Goal: Answer question/provide support: Answer question/provide support

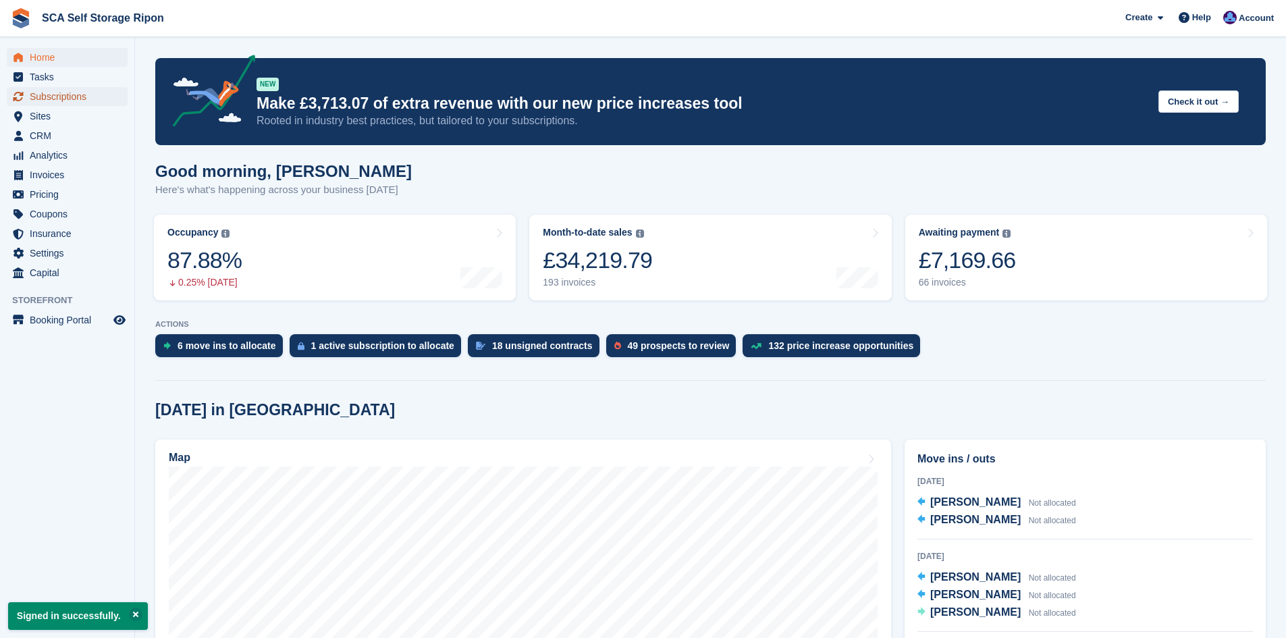
click at [78, 97] on span "Subscriptions" at bounding box center [70, 96] width 81 height 19
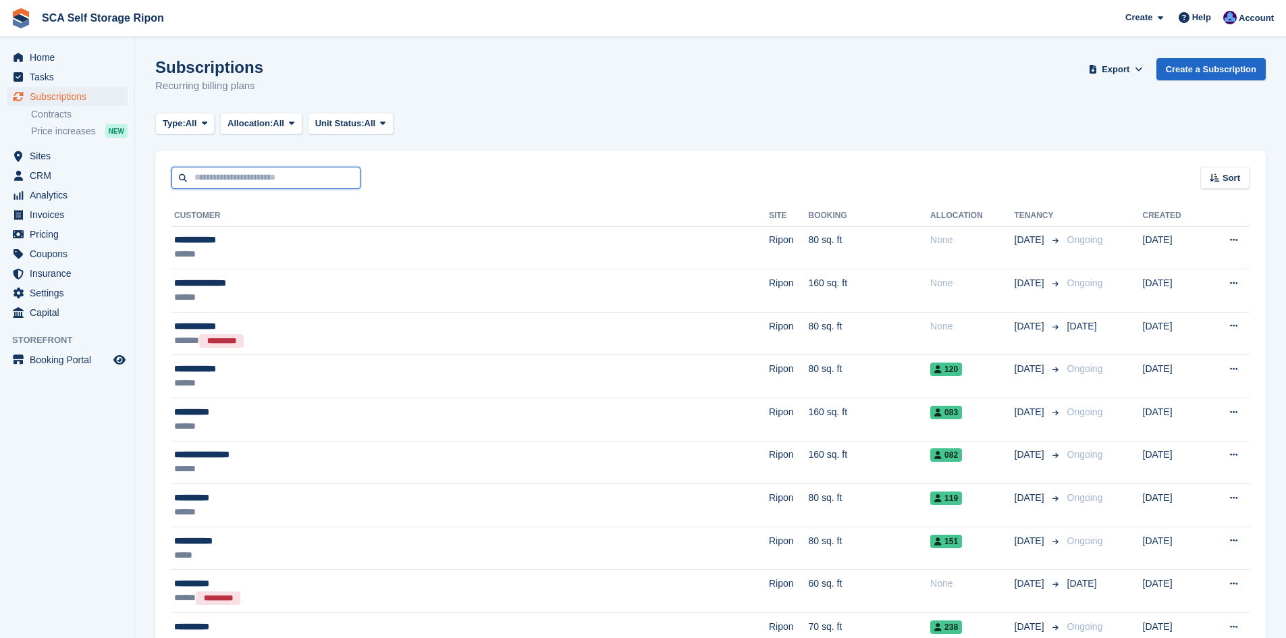
click at [332, 179] on input "text" at bounding box center [266, 178] width 189 height 22
type input "******"
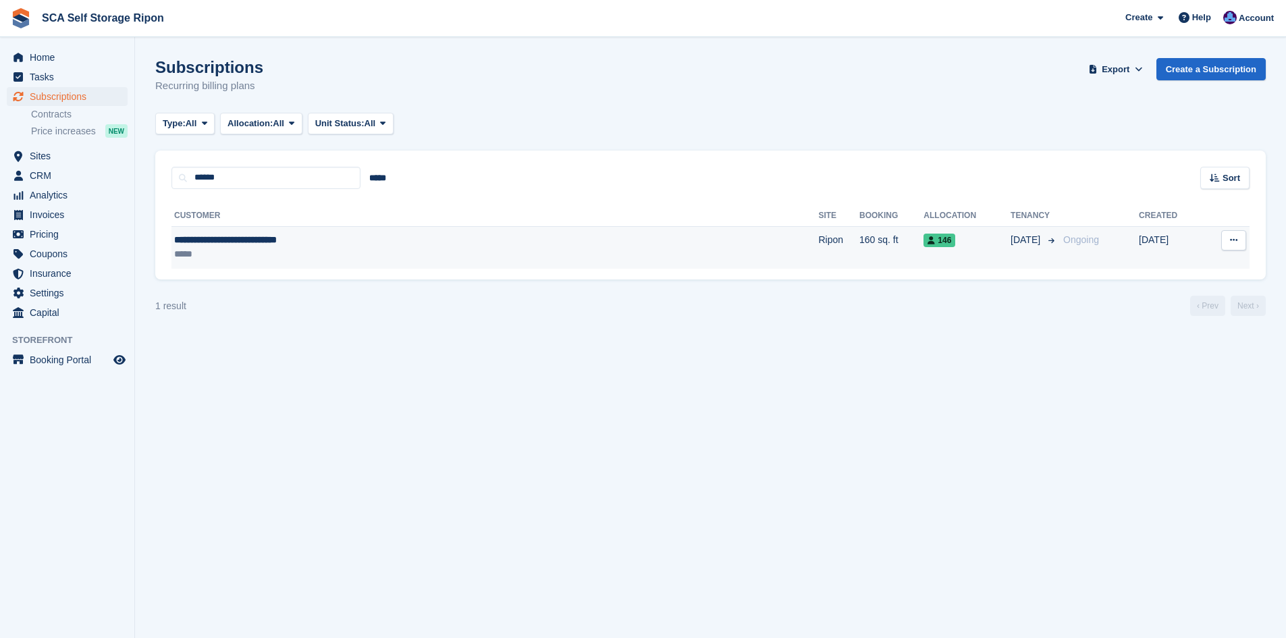
click at [493, 256] on div "*****" at bounding box center [368, 254] width 388 height 14
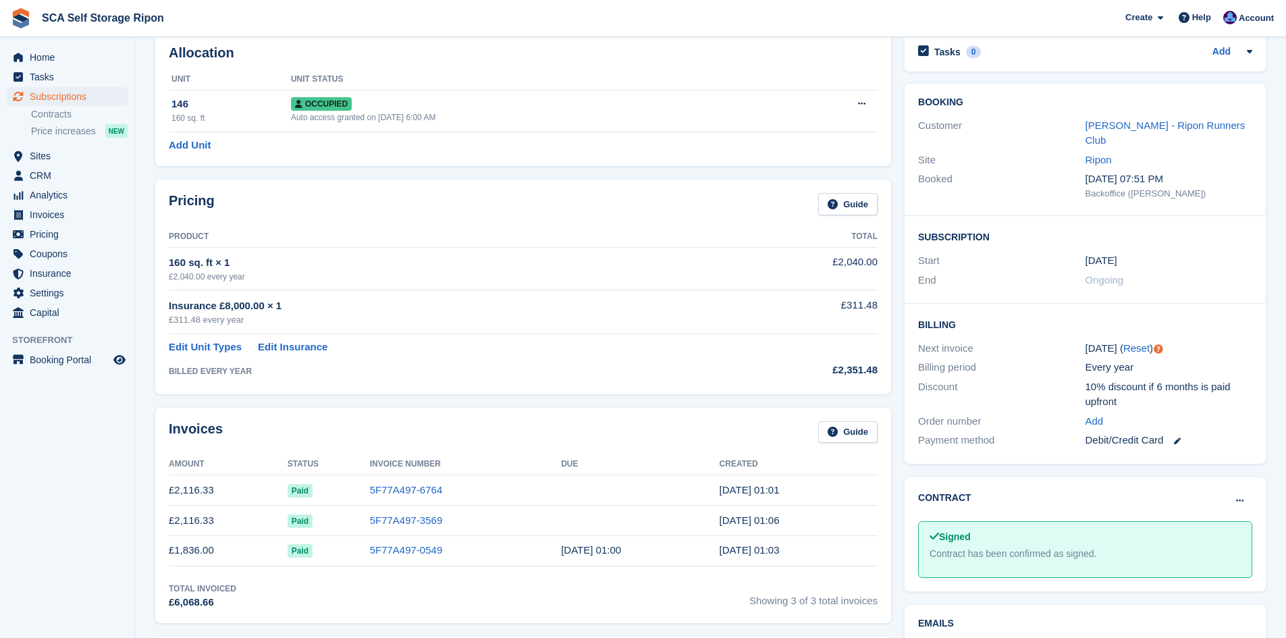
scroll to position [84, 0]
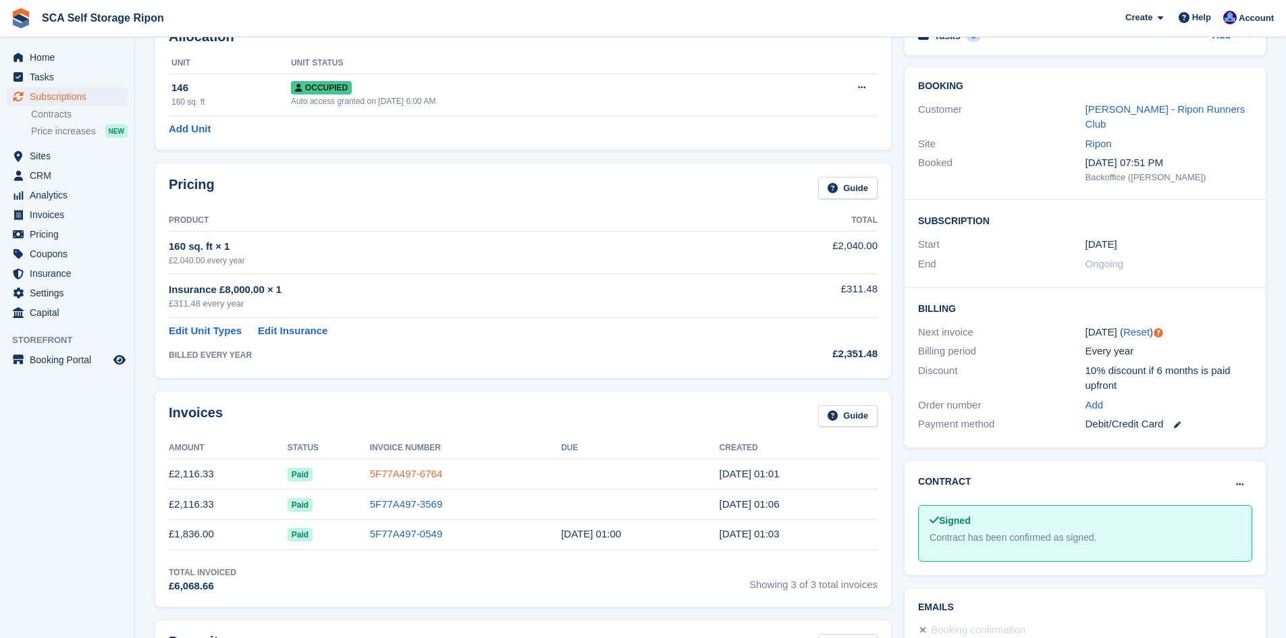
click at [370, 473] on link "5F77A497-6764" at bounding box center [406, 473] width 73 height 11
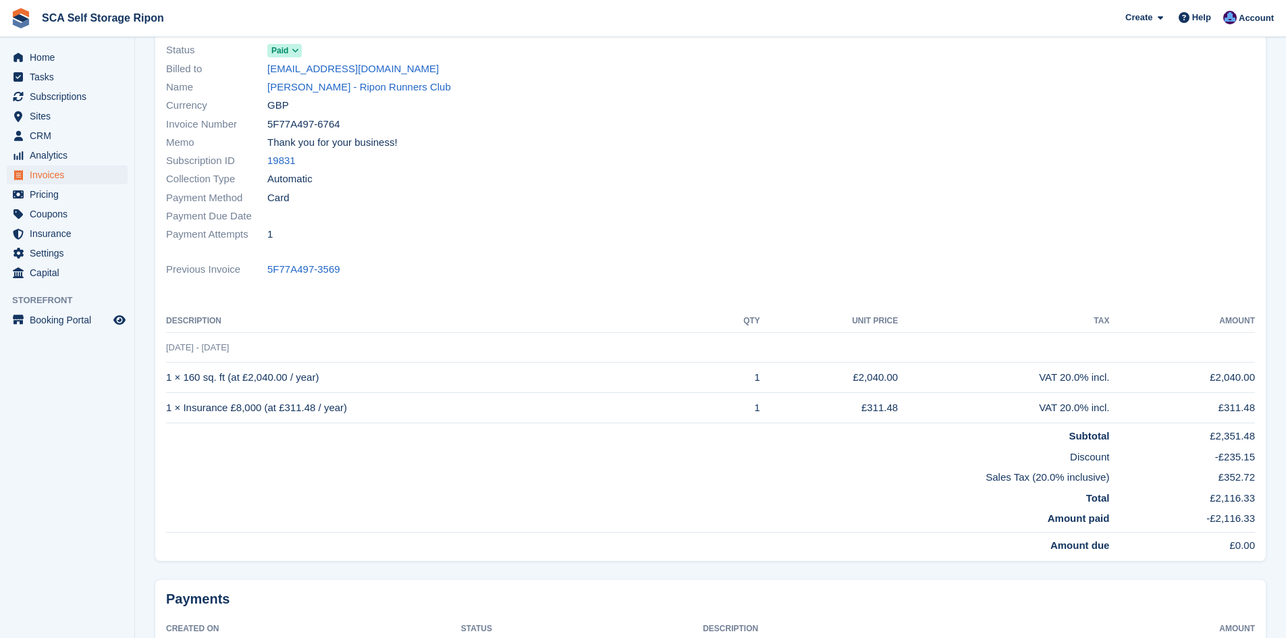
scroll to position [101, 0]
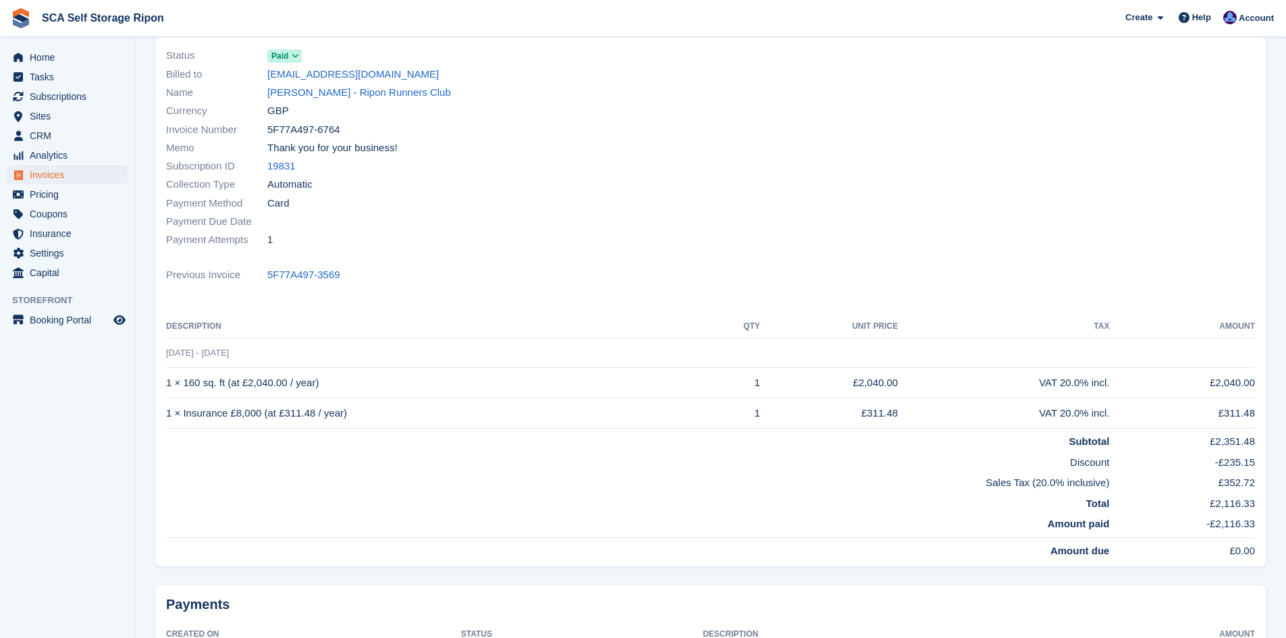
click at [652, 406] on td "1 × Insurance £8,000 (at £311.48 / year)" at bounding box center [438, 413] width 544 height 30
click at [857, 223] on div at bounding box center [987, 147] width 553 height 219
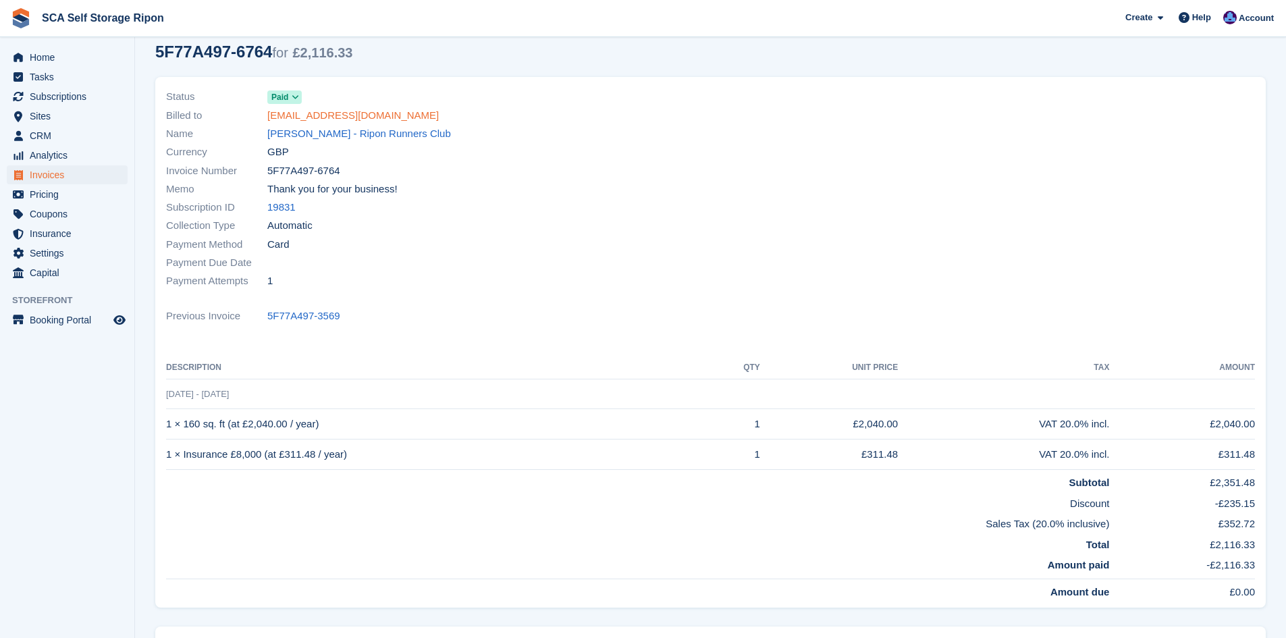
scroll to position [0, 0]
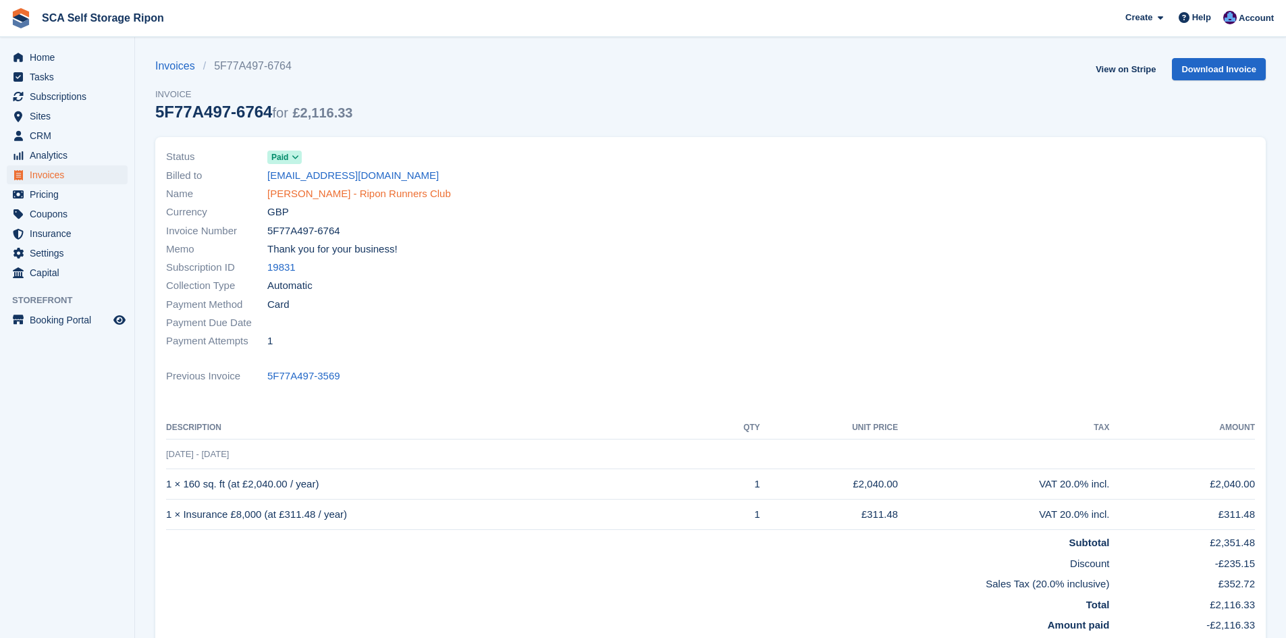
click at [340, 190] on link "[PERSON_NAME] - Ripon Runners Club" at bounding box center [359, 194] width 184 height 16
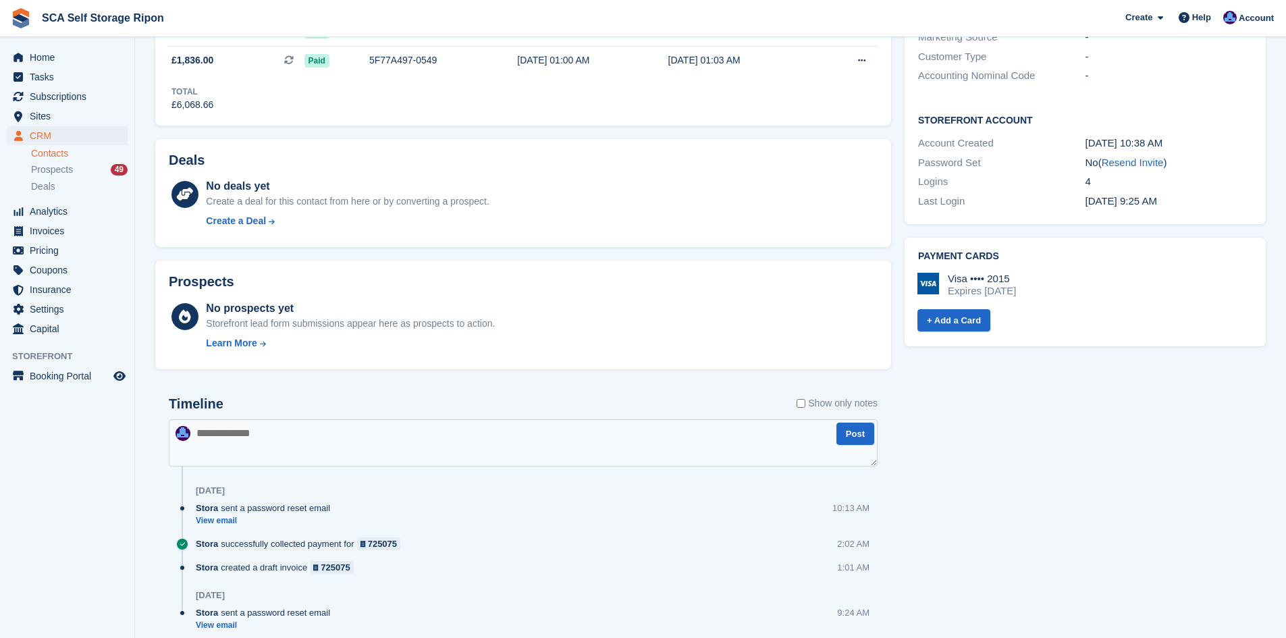
scroll to position [388, 0]
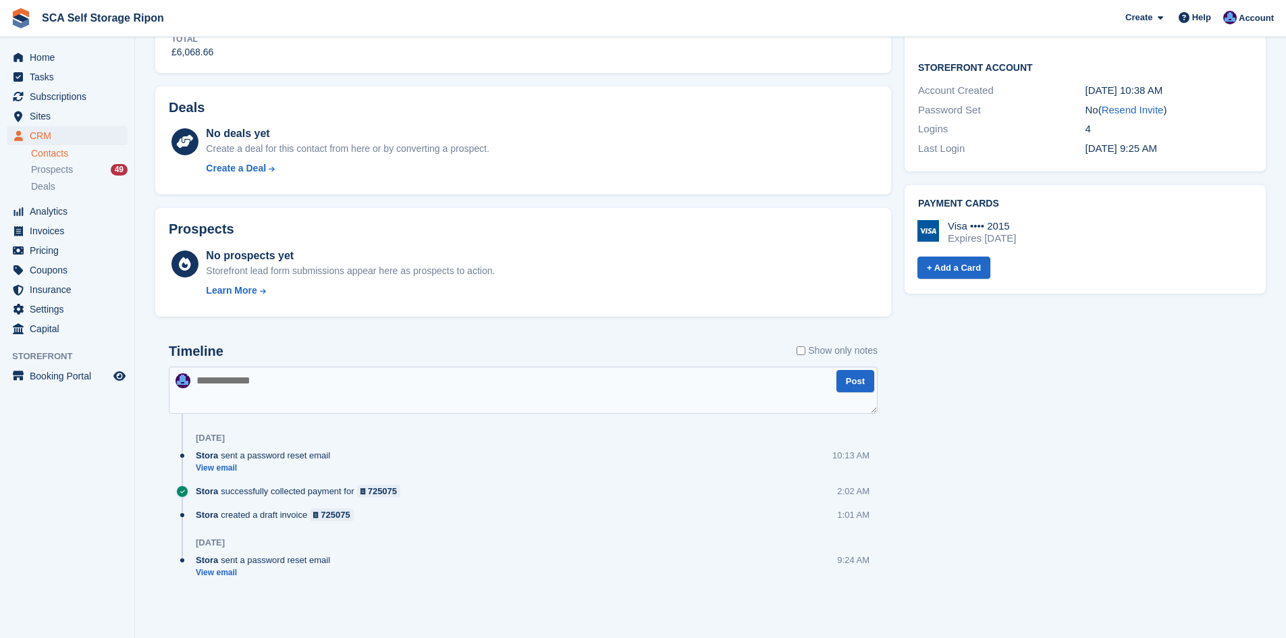
click at [484, 384] on textarea at bounding box center [523, 390] width 709 height 47
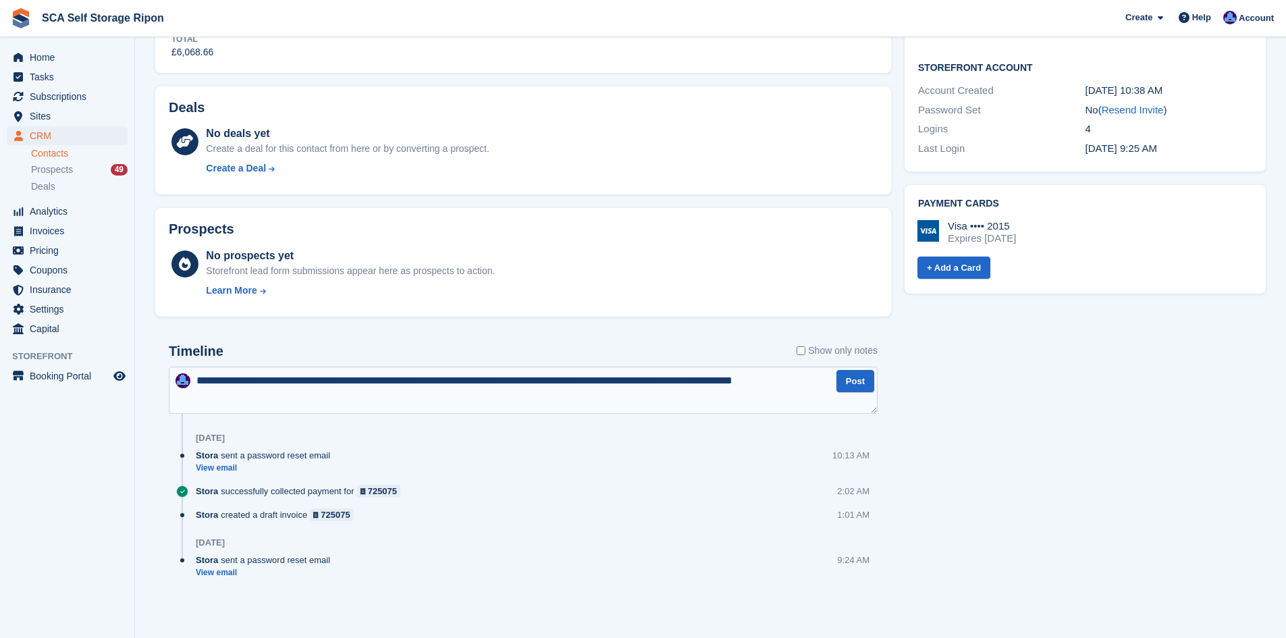
type textarea "**********"
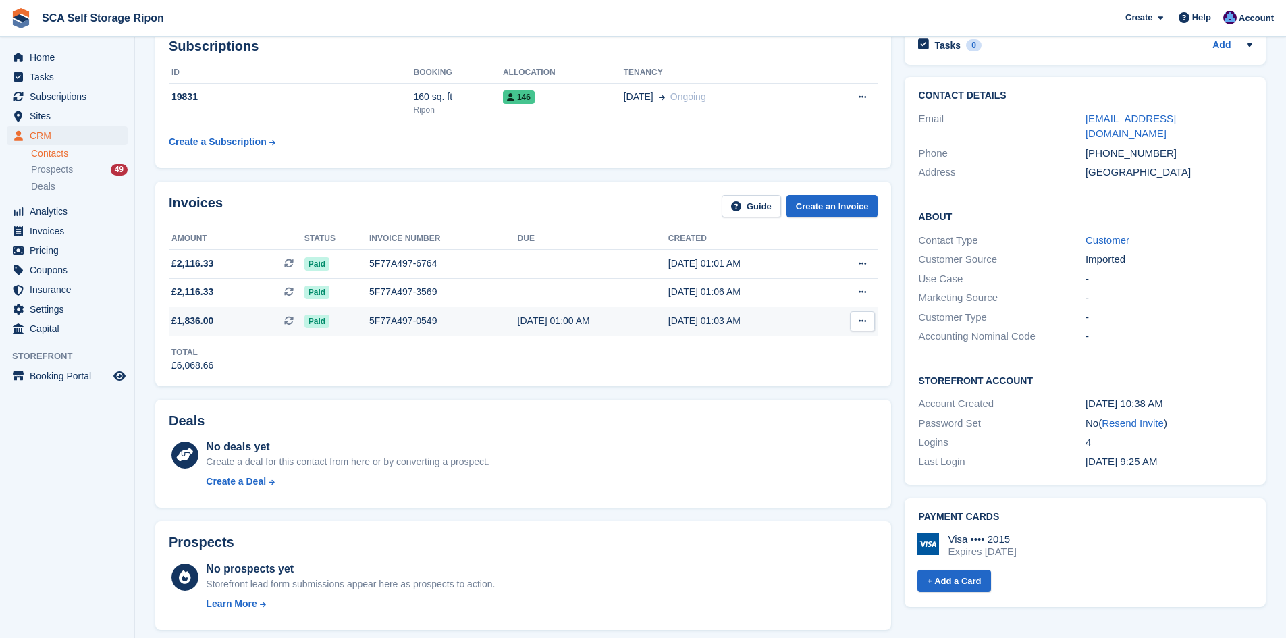
scroll to position [0, 0]
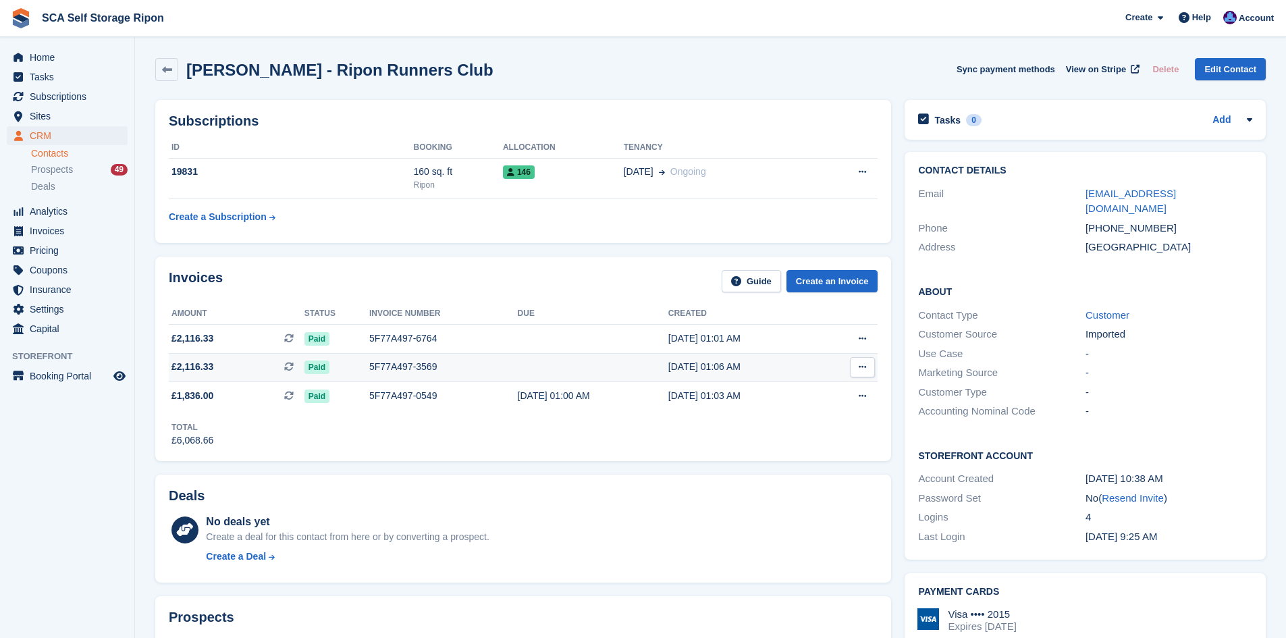
click at [518, 363] on td at bounding box center [593, 367] width 151 height 29
